Goal: Task Accomplishment & Management: Use online tool/utility

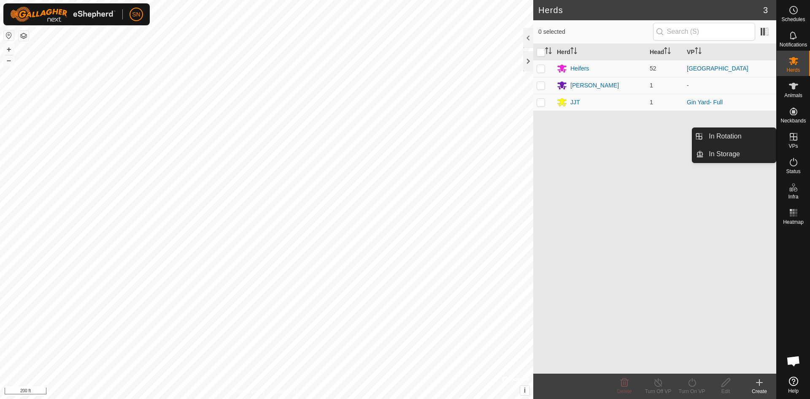
click at [786, 140] on es-virtualpaddocks-svg-icon at bounding box center [793, 136] width 15 height 13
click at [793, 140] on icon at bounding box center [793, 137] width 10 height 10
click at [750, 133] on link "In Rotation" at bounding box center [740, 136] width 72 height 17
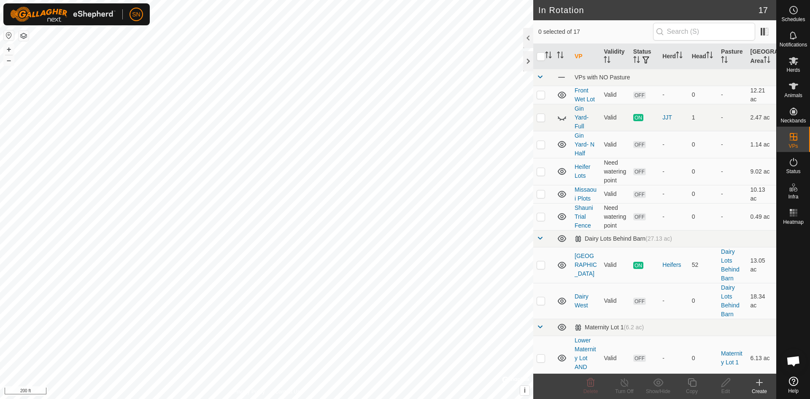
click at [759, 386] on icon at bounding box center [759, 382] width 10 height 10
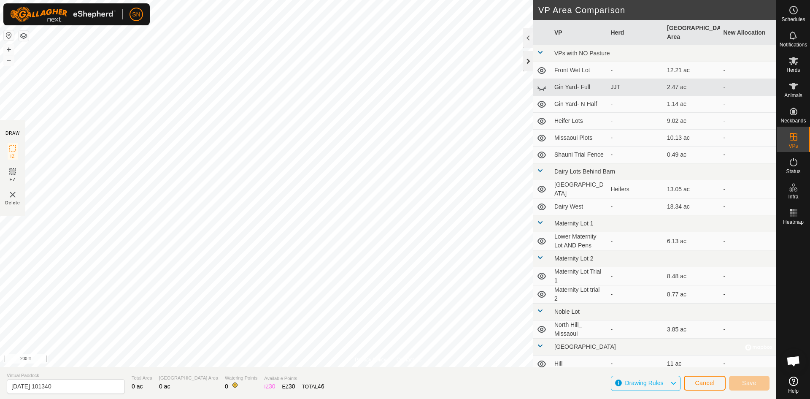
click at [529, 60] on div at bounding box center [528, 61] width 10 height 20
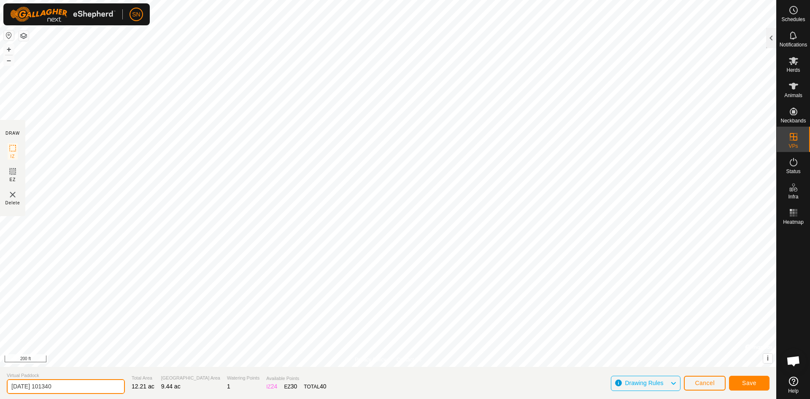
drag, startPoint x: 76, startPoint y: 384, endPoint x: 2, endPoint y: 396, distance: 75.6
click at [2, 396] on section "Virtual Paddock [DATE] 101340 Total Area 12.21 ac Grazing Area 9.44 ac Watering…" at bounding box center [388, 383] width 776 height 32
type input "Dairy Middle"
click at [738, 384] on button "Save" at bounding box center [749, 382] width 40 height 15
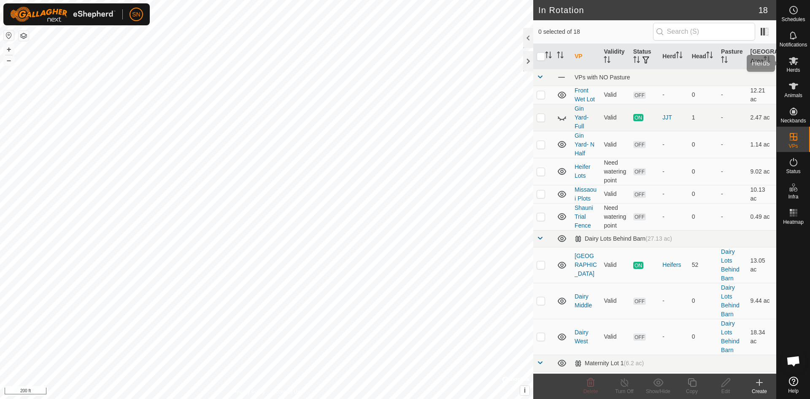
click at [796, 70] on span "Herds" at bounding box center [792, 69] width 13 height 5
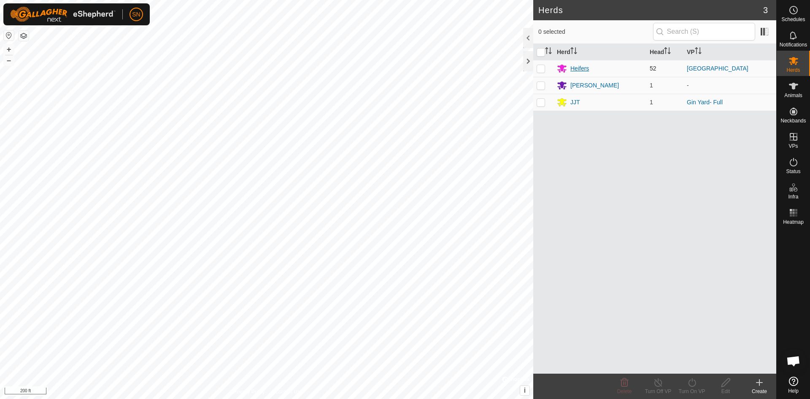
click at [588, 69] on div "Heifers" at bounding box center [579, 68] width 19 height 9
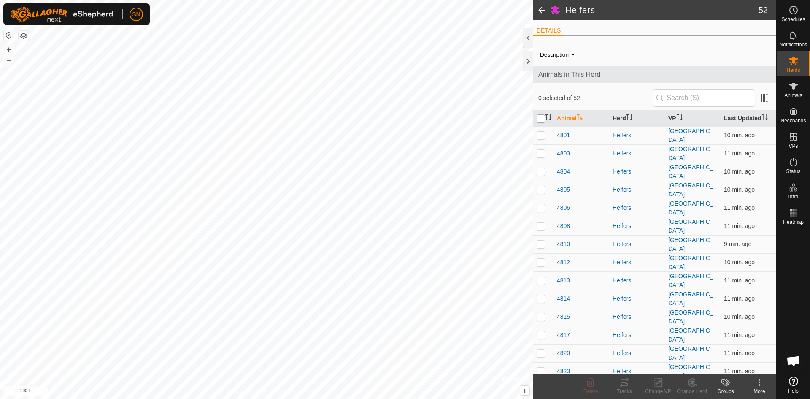
click at [539, 116] on input "checkbox" at bounding box center [541, 118] width 8 height 8
checkbox input "true"
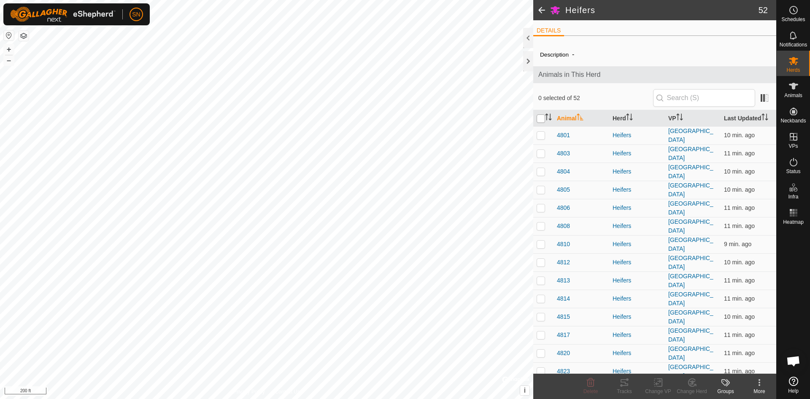
checkbox input "true"
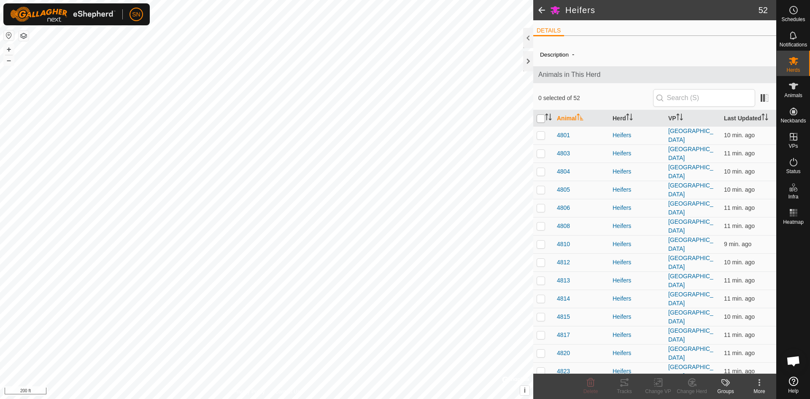
checkbox input "true"
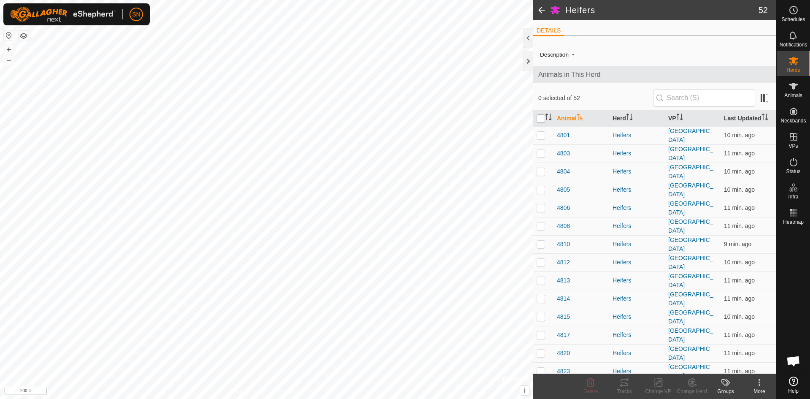
checkbox input "true"
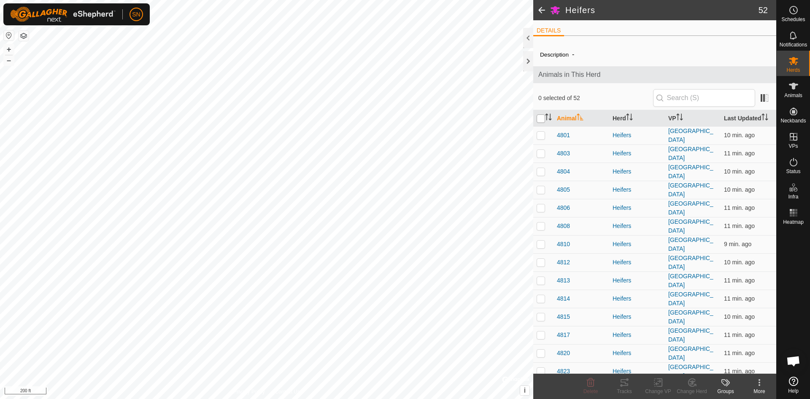
checkbox input "true"
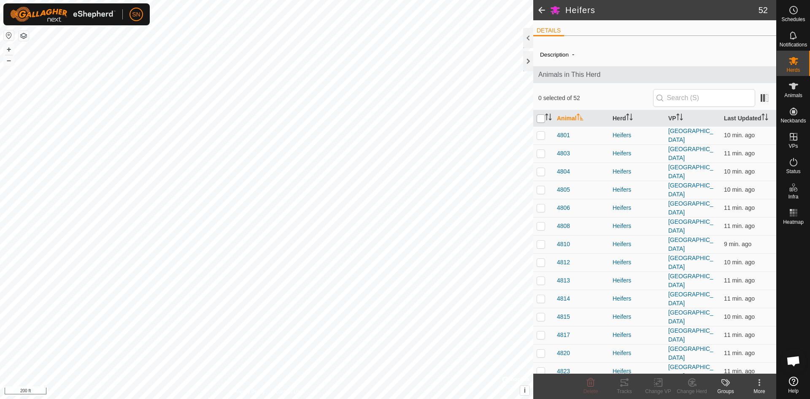
checkbox input "true"
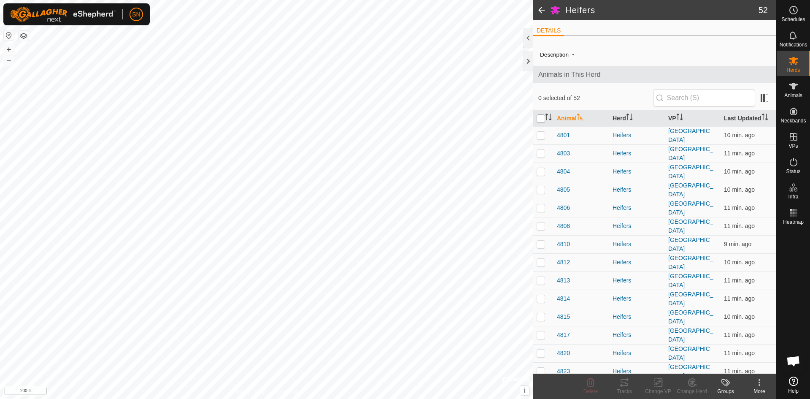
checkbox input "true"
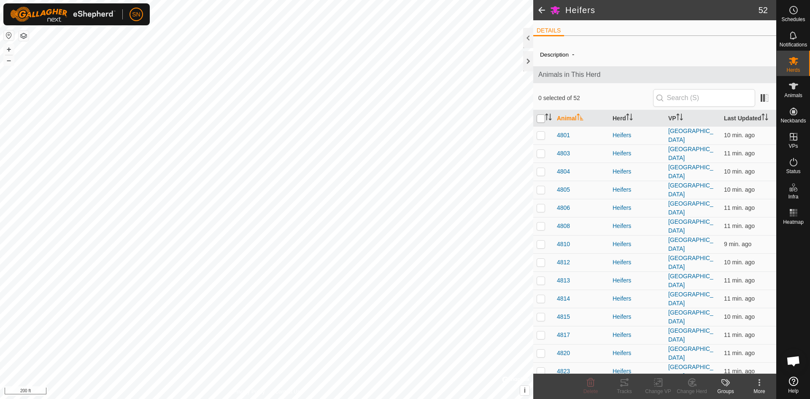
checkbox input "true"
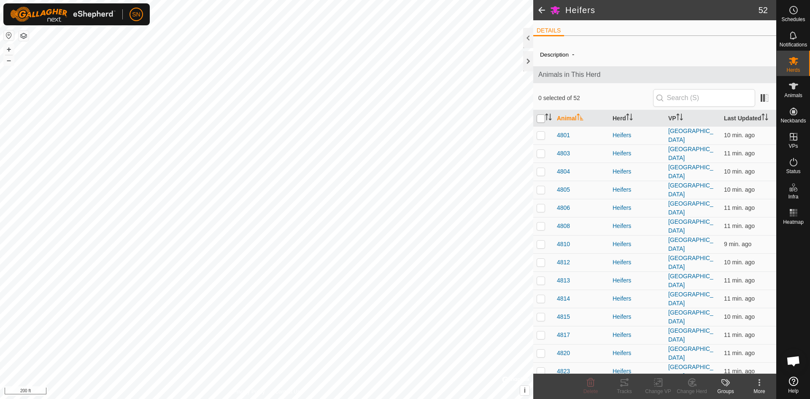
checkbox input "true"
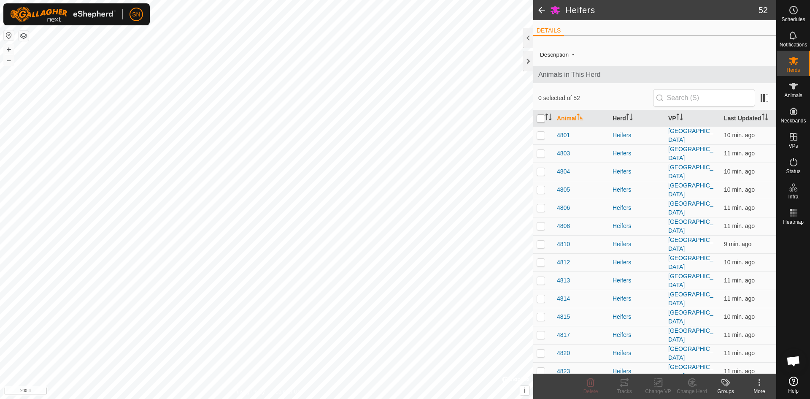
checkbox input "true"
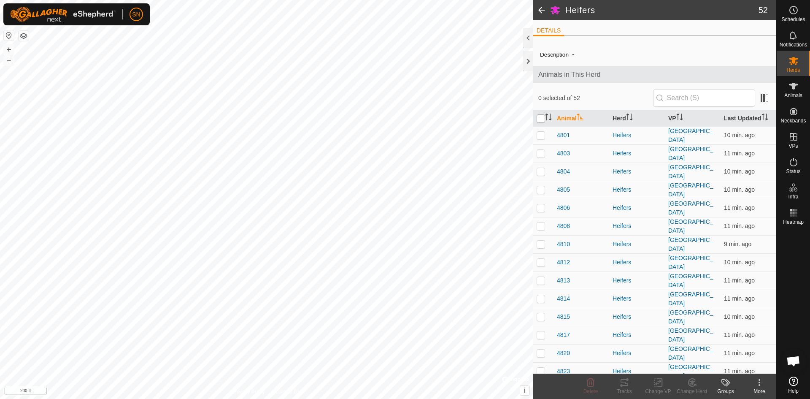
checkbox input "true"
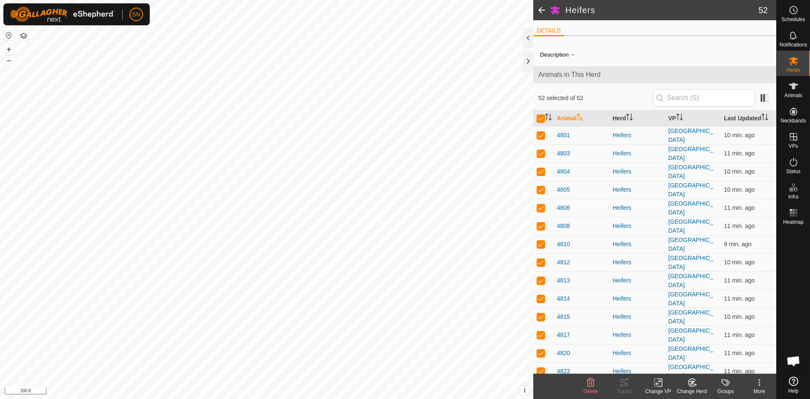
click at [660, 383] on icon at bounding box center [658, 382] width 11 height 10
click at [675, 343] on link "Choose VP..." at bounding box center [684, 345] width 84 height 17
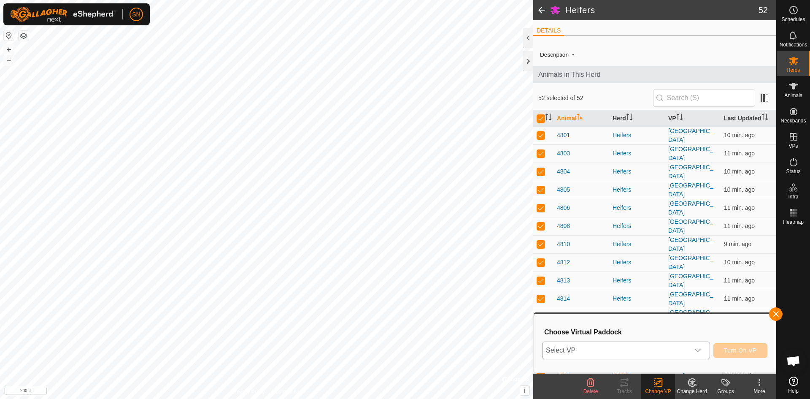
click at [699, 352] on icon "dropdown trigger" at bounding box center [697, 350] width 7 height 7
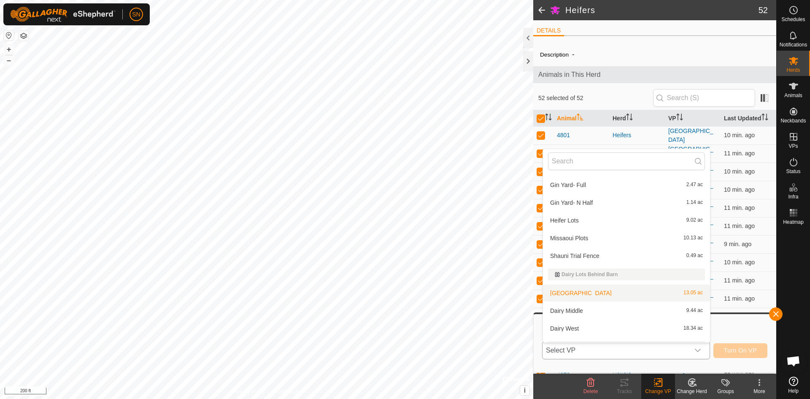
scroll to position [53, 0]
click at [563, 289] on li "Dairy Middle 9.44 ac" at bounding box center [626, 291] width 167 height 17
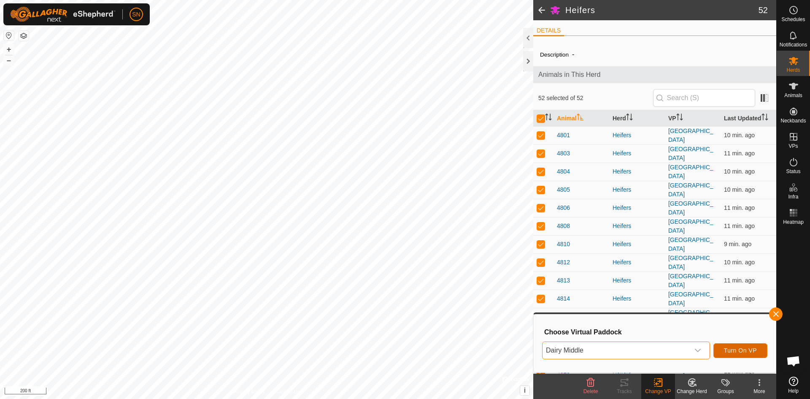
click at [736, 351] on span "Turn On VP" at bounding box center [740, 350] width 33 height 7
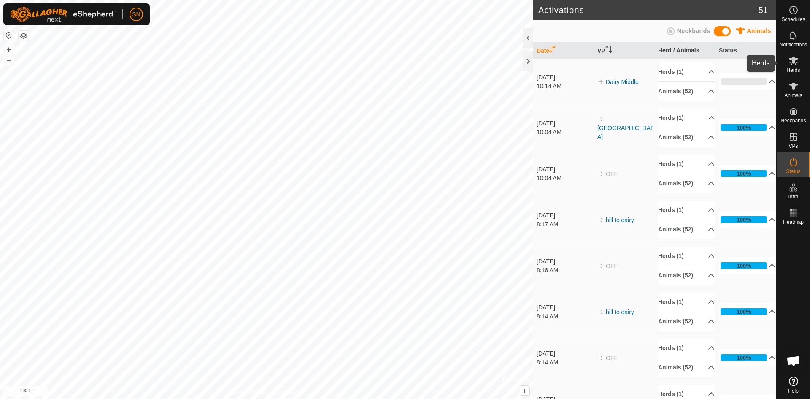
click at [790, 65] on icon at bounding box center [793, 61] width 10 height 10
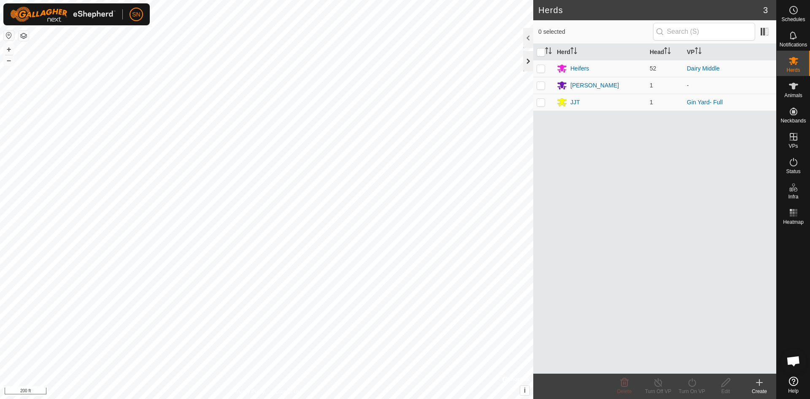
click at [529, 57] on div at bounding box center [528, 61] width 10 height 20
